Goal: Check status: Check status

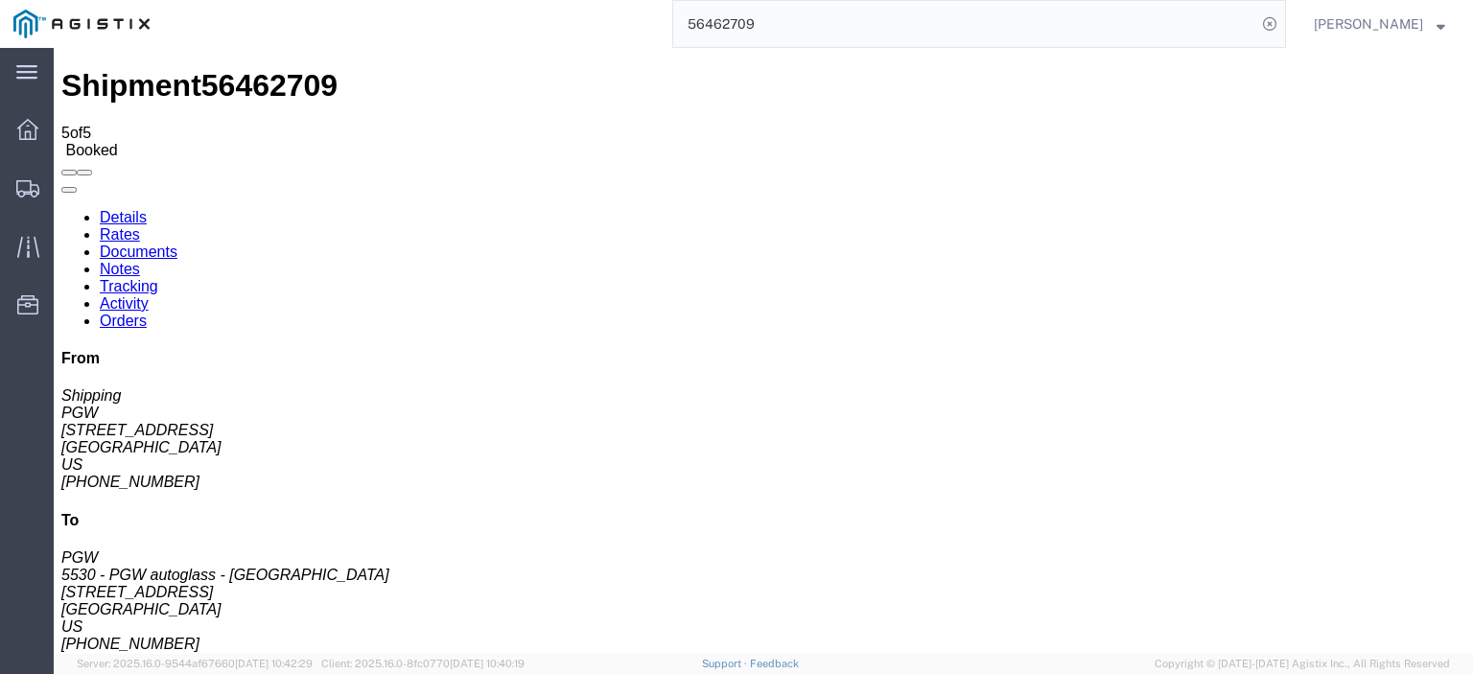
scroll to position [51, 0]
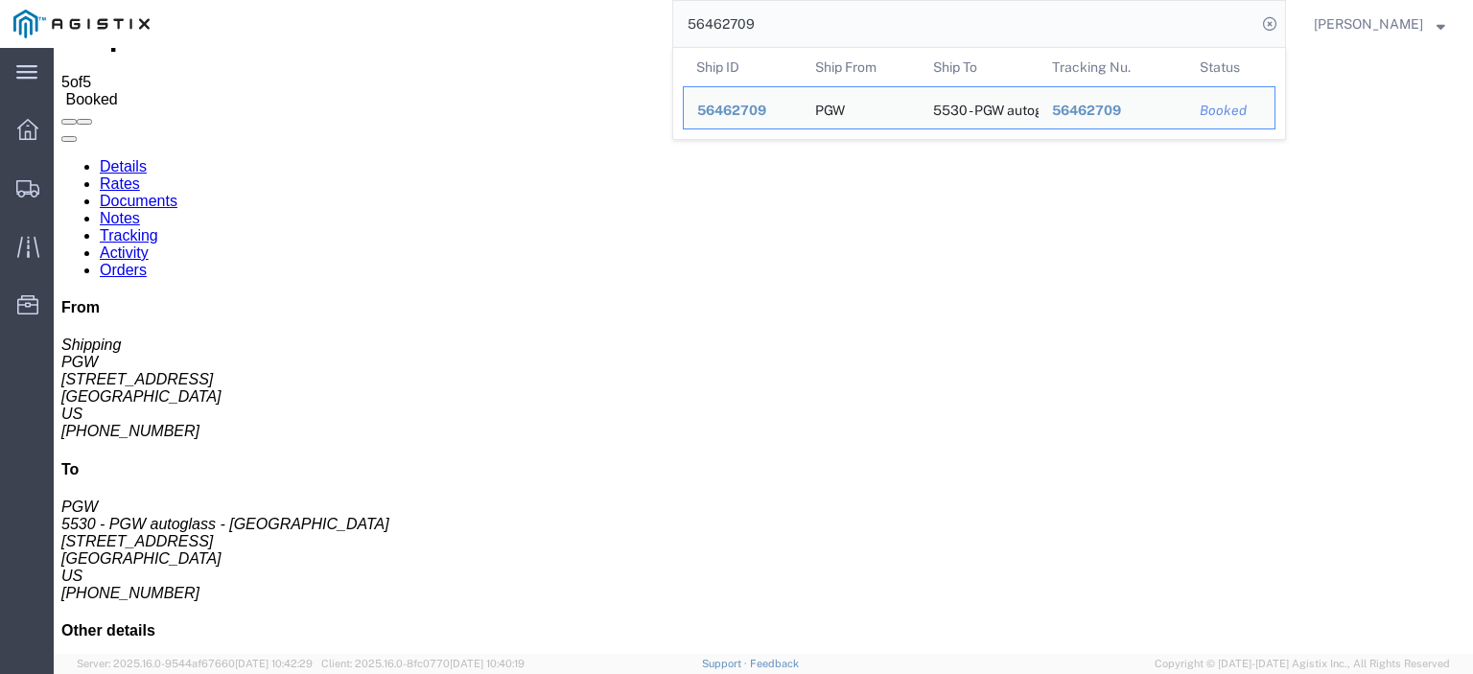
drag, startPoint x: 765, startPoint y: 1, endPoint x: 668, endPoint y: 4, distance: 96.9
click at [668, 4] on div "56462709 Ship ID Ship From Ship To Tracking Nu. Status Ship ID 56462709 Ship Fr…" at bounding box center [724, 24] width 1123 height 48
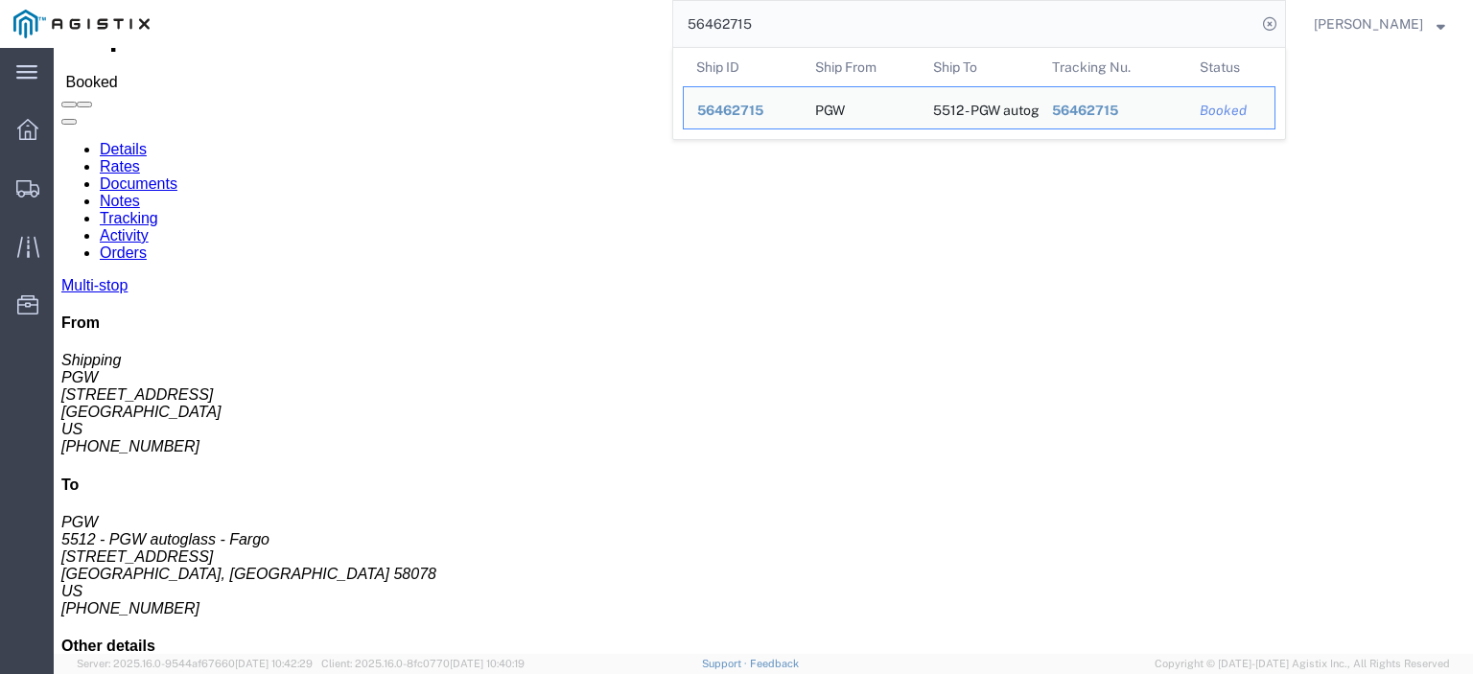
click div "Shipment Detail Multi-stop Ship From PGW (Shipping) 5329 [STREET_ADDRESS] [PHON…"
drag, startPoint x: 825, startPoint y: 10, endPoint x: 695, endPoint y: 8, distance: 129.5
click at [697, 9] on div "56462715 Ship ID Ship From Ship To Tracking Nu. Status Ship ID 56462715 Ship Fr…" at bounding box center [724, 24] width 1123 height 48
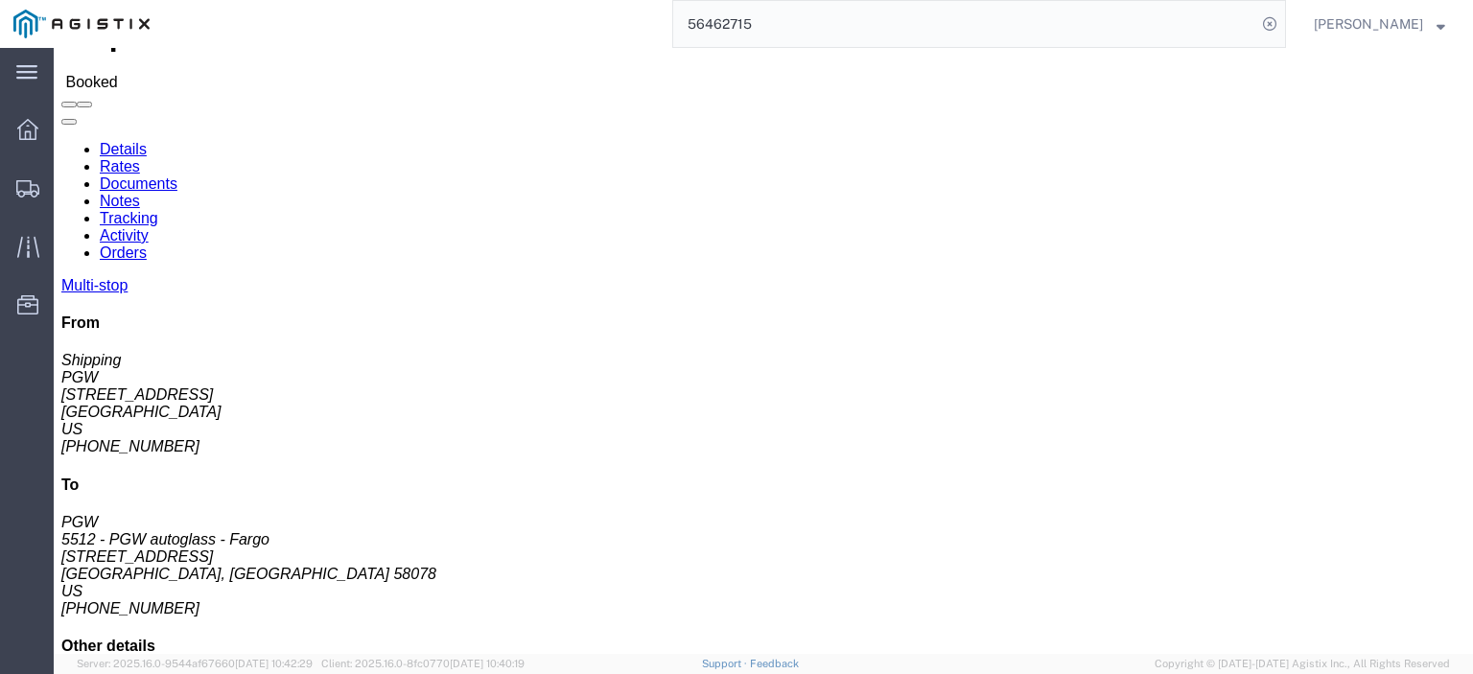
paste input "search"
type input "56462715"
click span "56462715"
drag, startPoint x: 128, startPoint y: 174, endPoint x: 9, endPoint y: 176, distance: 119.9
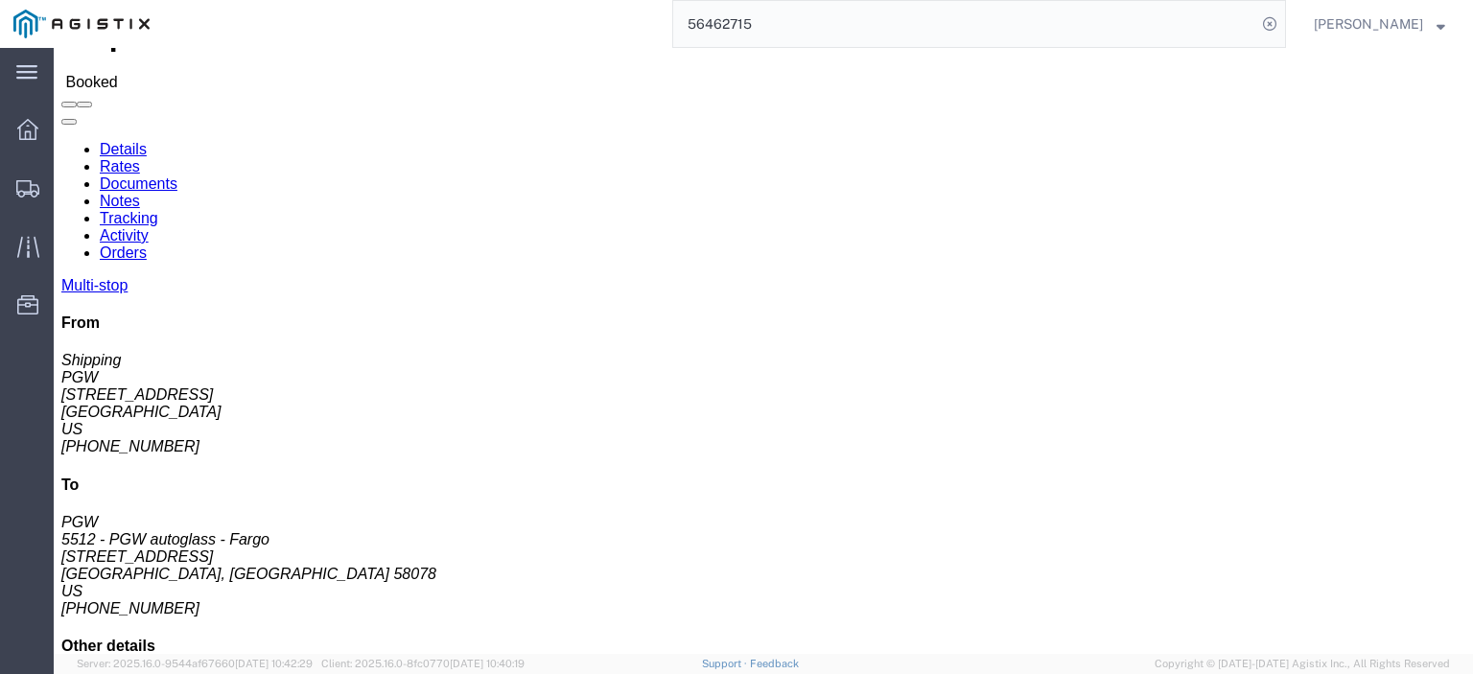
click div "Ship From PGW (Shipping) [STREET_ADDRESS] [PHONE_NUMBER] [EMAIL_ADDRESS][DOMAIN…"
copy address "[STREET_ADDRESS]"
drag, startPoint x: 379, startPoint y: 172, endPoint x: 272, endPoint y: 175, distance: 106.5
click div "Ship To 5512 - PGW autoglass - Fargo (PGW) [STREET_ADDRESS] [PHONE_NUMBER] [EMA…"
copy address "[STREET_ADDRESS]"
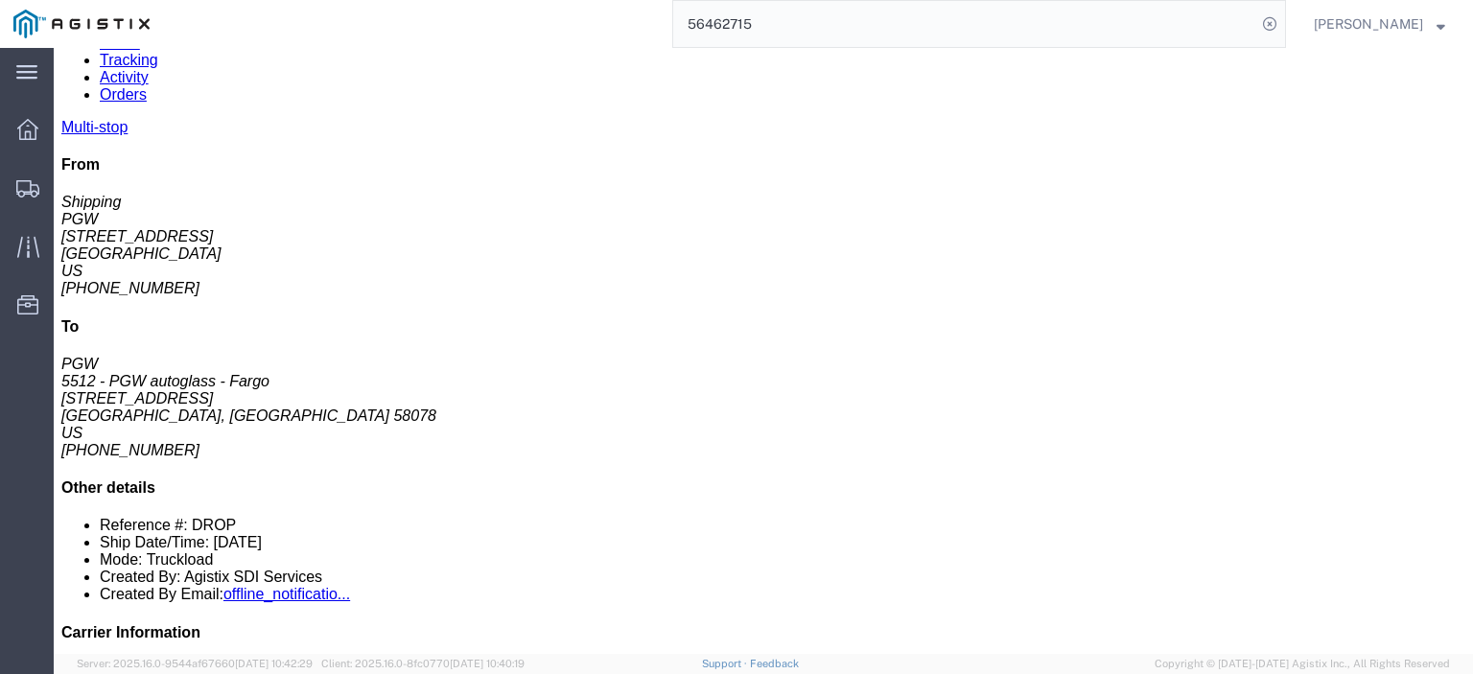
scroll to position [243, 0]
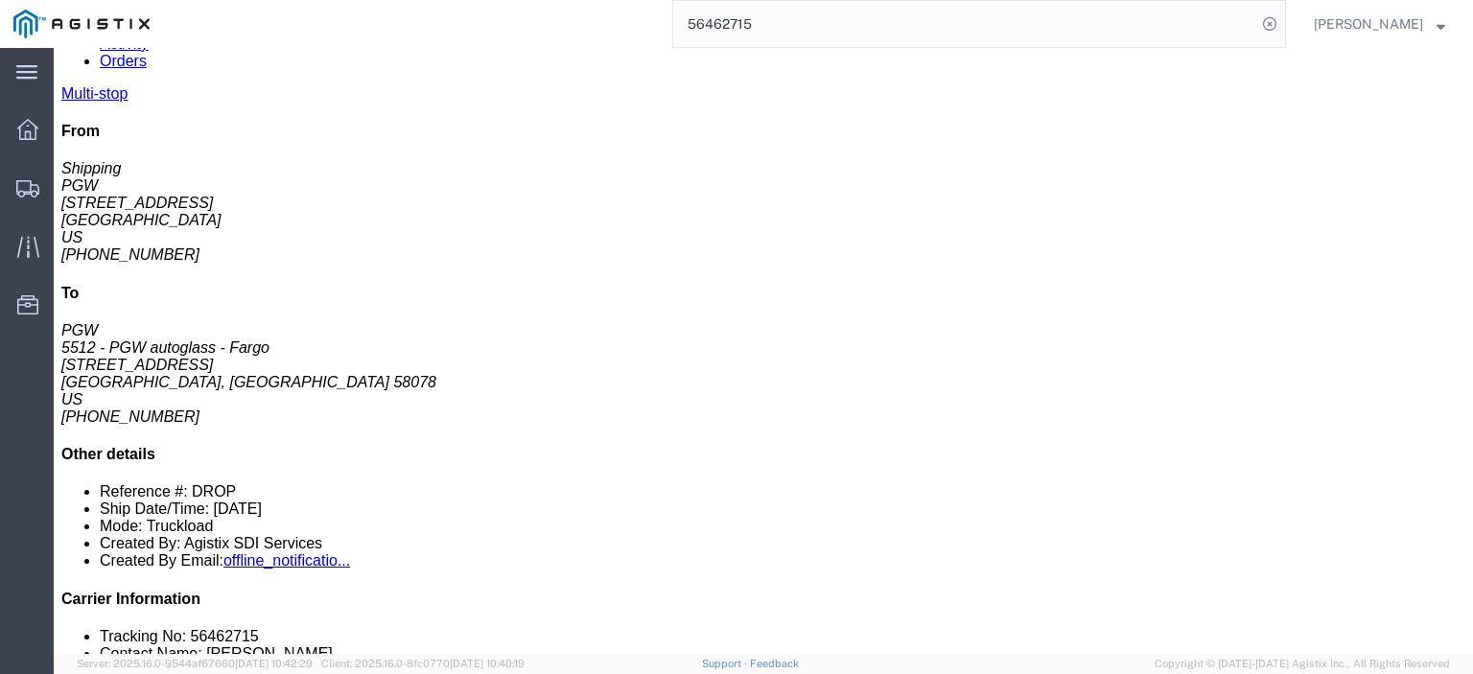
drag, startPoint x: 384, startPoint y: 322, endPoint x: 210, endPoint y: 331, distance: 173.8
click td "5568 - PGW autoglass - [GEOGRAPHIC_DATA] [STREET_ADDRESS]"
copy div "[STREET_ADDRESS]"
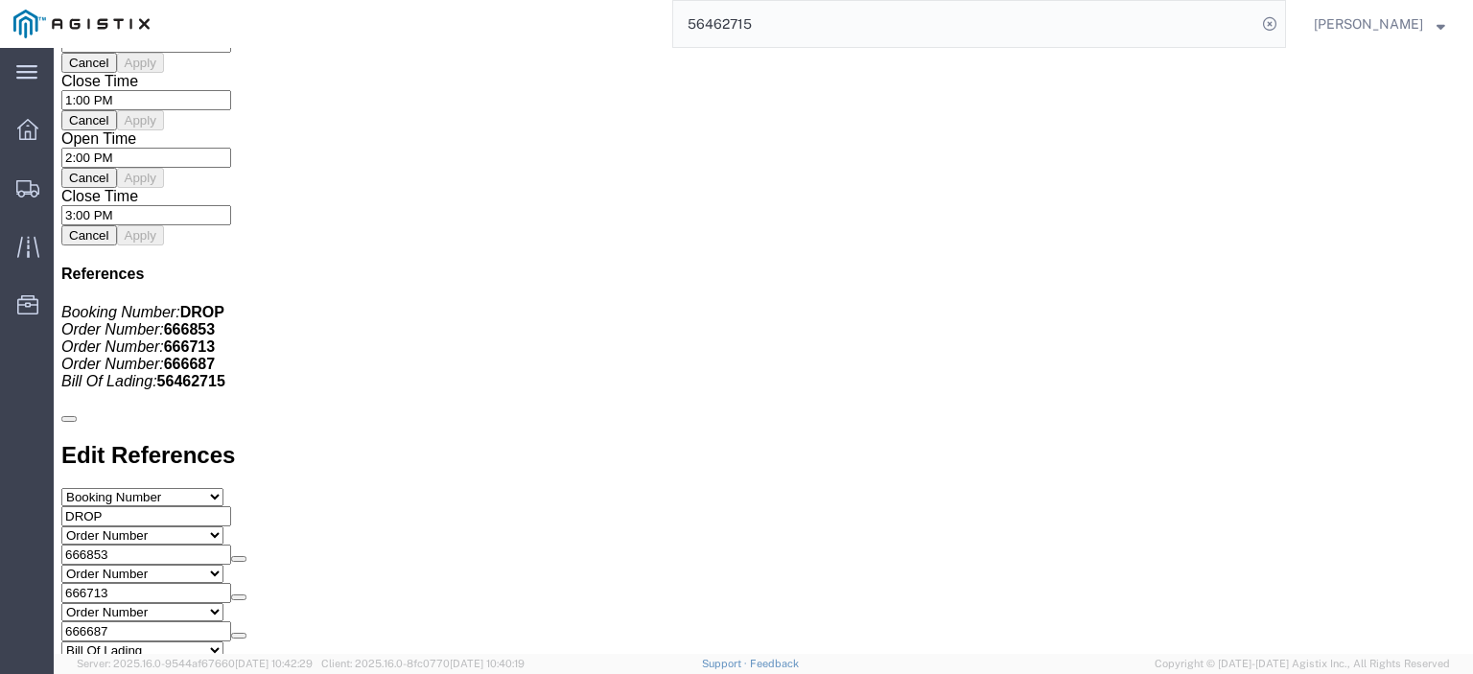
scroll to position [1630, 0]
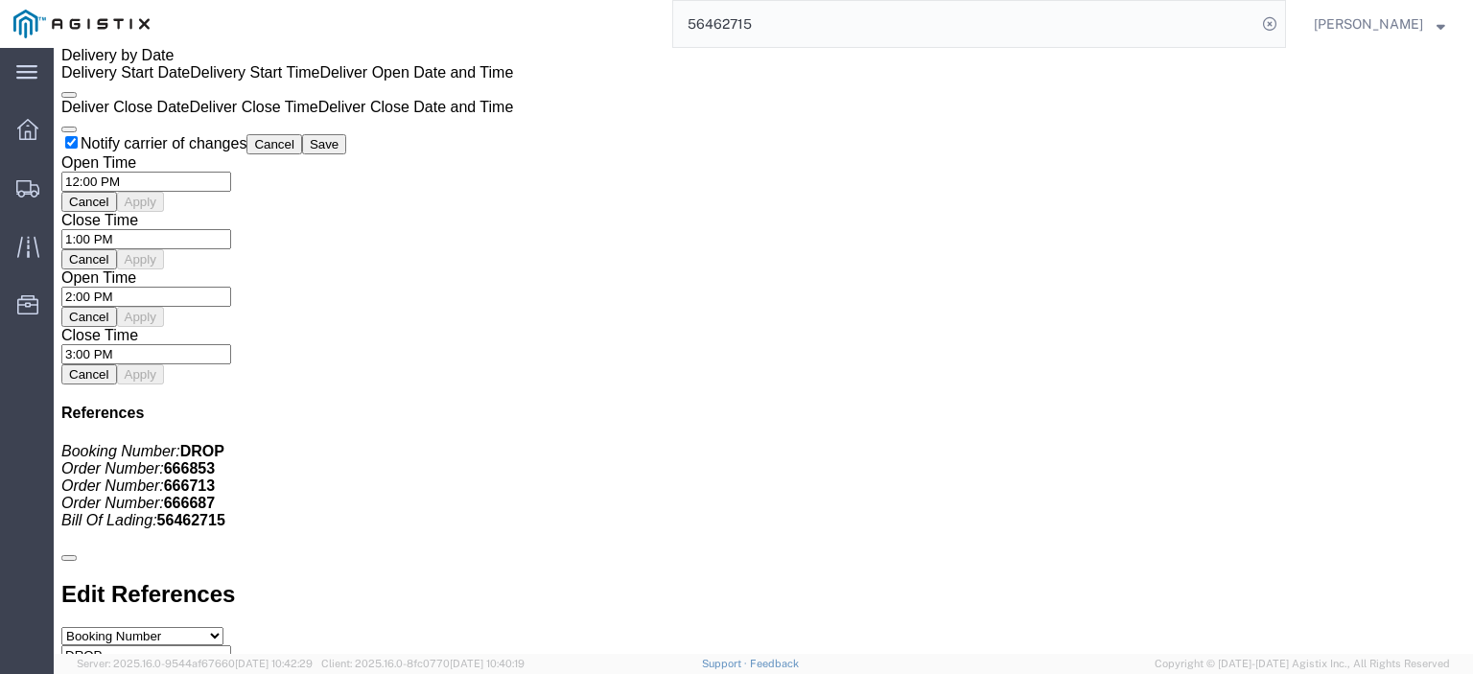
click link "Rates"
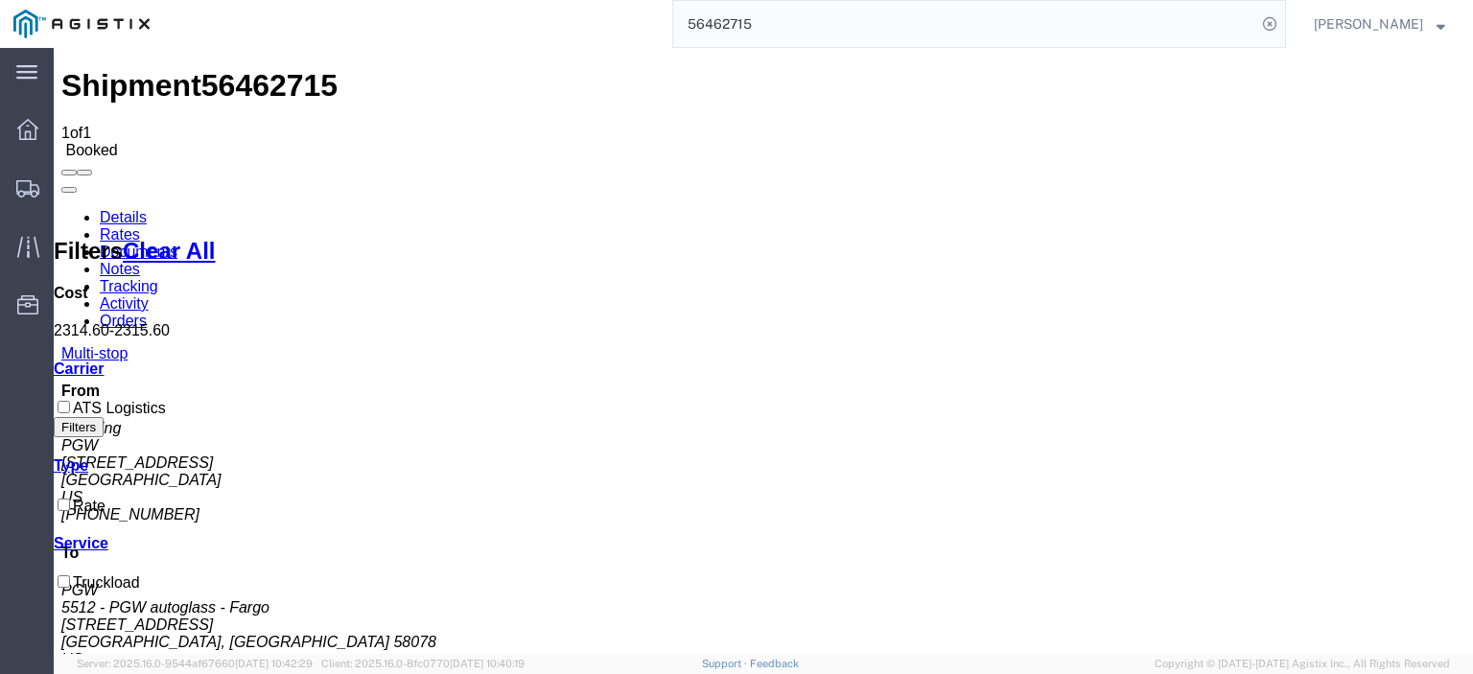
click at [140, 261] on link "Notes" at bounding box center [120, 269] width 40 height 16
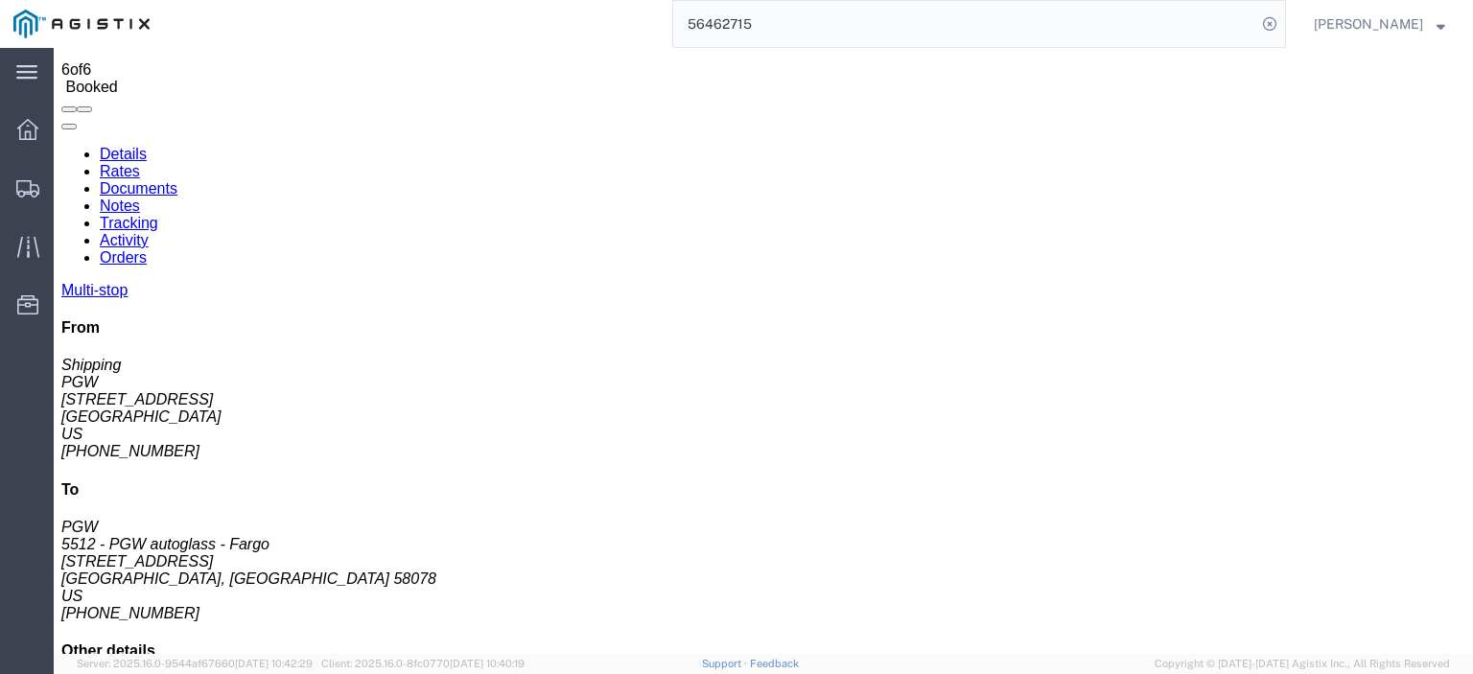
scroll to position [96, 0]
